Goal: Go to known website: Access a specific website the user already knows

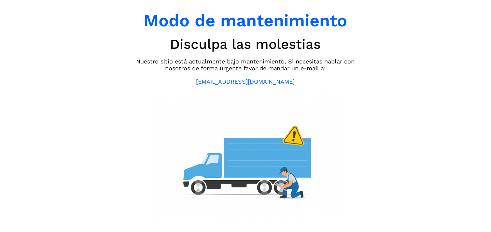
click at [477, 183] on div "Modo de mantenimiento Disculpa las molestias Nuestro sitio está actualmente baj…" at bounding box center [245, 116] width 491 height 232
